Goal: Transaction & Acquisition: Purchase product/service

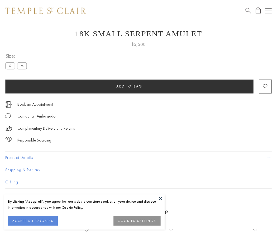
scroll to position [21, 0]
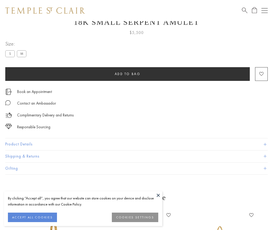
click at [127, 74] on span "Add to bag" at bounding box center [128, 74] width 26 height 4
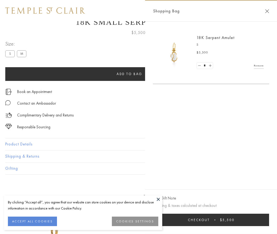
click at [211, 220] on button "Checkout $5,500" at bounding box center [211, 220] width 116 height 12
